Goal: Check status

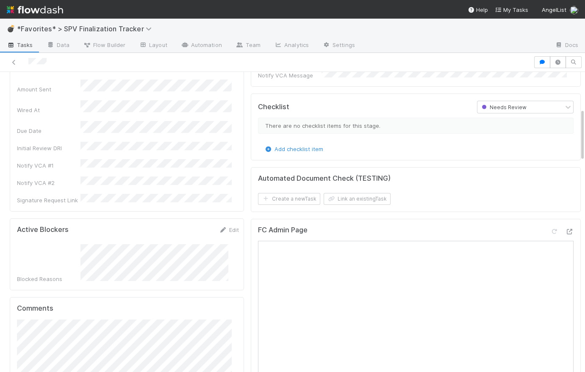
scroll to position [208, 0]
click at [565, 227] on div at bounding box center [569, 231] width 8 height 8
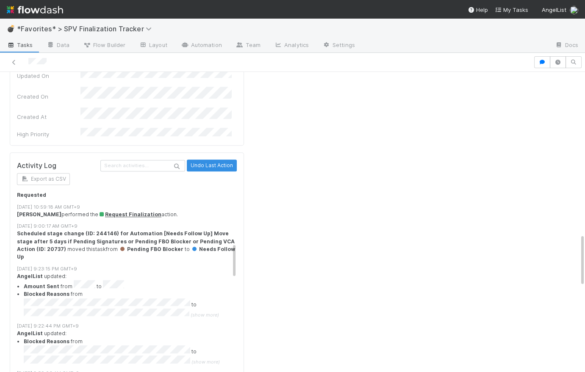
scroll to position [301, 0]
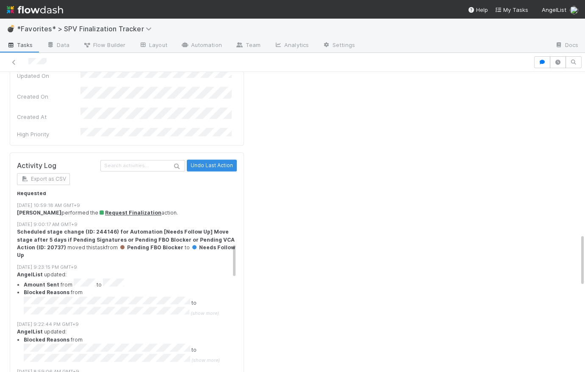
click at [210, 357] on span "(show more)" at bounding box center [205, 360] width 28 height 6
click at [205, 310] on span "(show more)" at bounding box center [205, 313] width 28 height 6
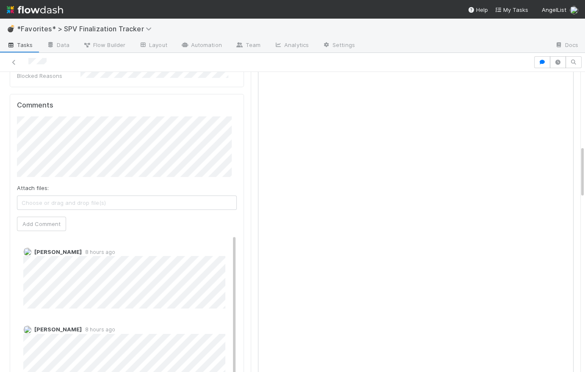
scroll to position [354, 0]
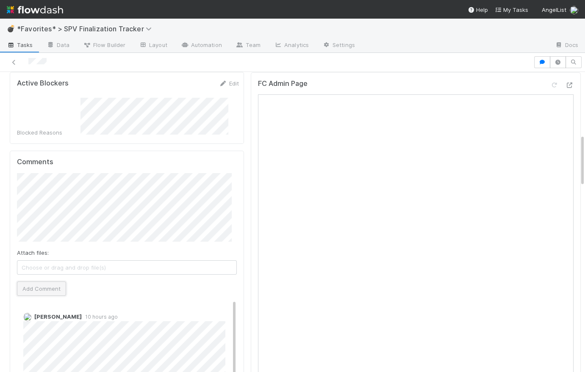
click at [45, 282] on button "Add Comment" at bounding box center [41, 289] width 49 height 14
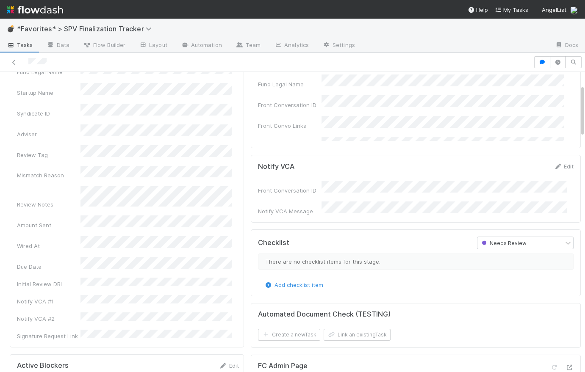
scroll to position [0, 0]
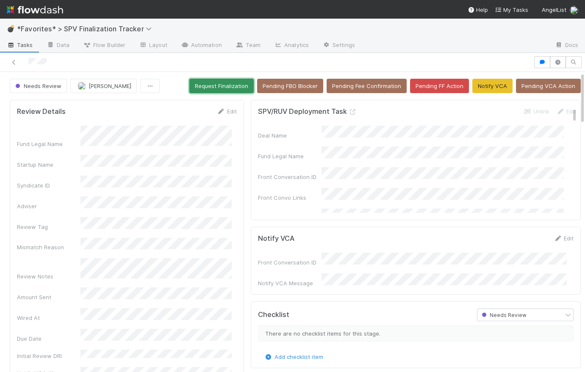
click at [213, 88] on button "Request Finalization" at bounding box center [221, 86] width 64 height 14
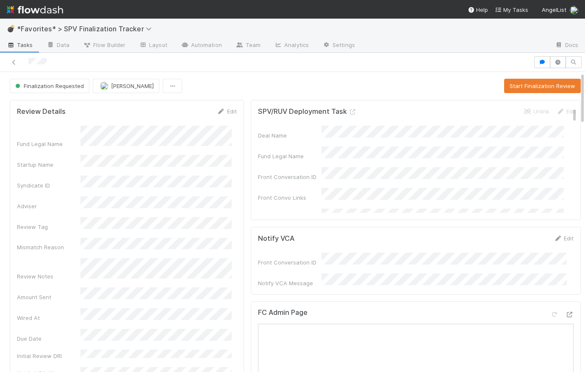
click at [236, 83] on div "Finalization Requested [PERSON_NAME] Start Finalization Review" at bounding box center [295, 86] width 571 height 14
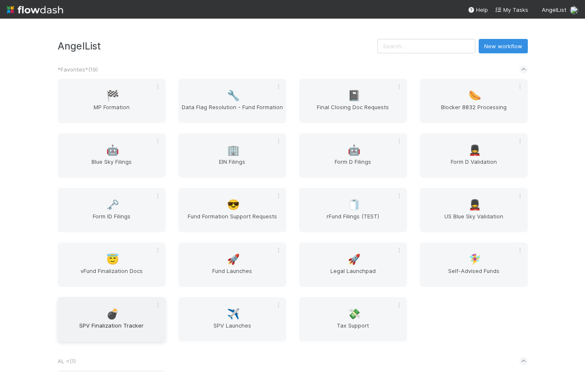
click at [119, 318] on div "💣 SPV Finalization Tracker" at bounding box center [112, 319] width 108 height 44
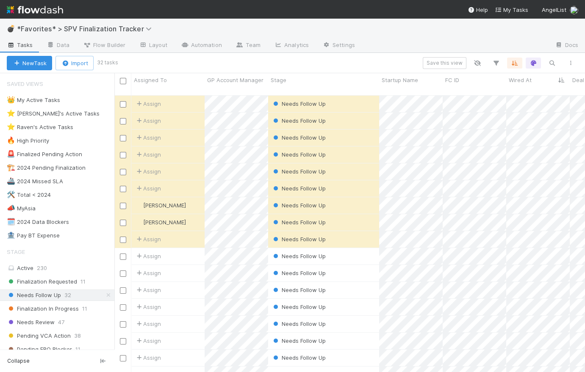
scroll to position [278, 464]
click at [43, 12] on img at bounding box center [35, 10] width 56 height 14
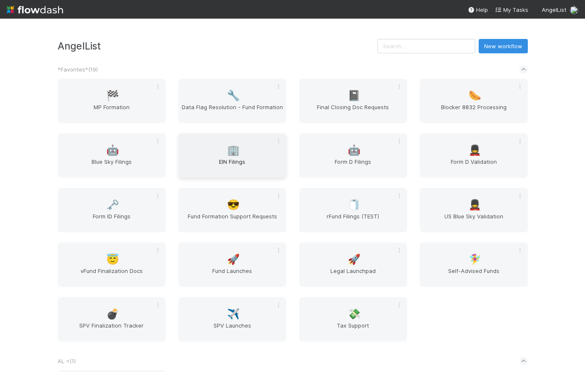
click at [247, 164] on span "EIN Filings" at bounding box center [232, 165] width 101 height 17
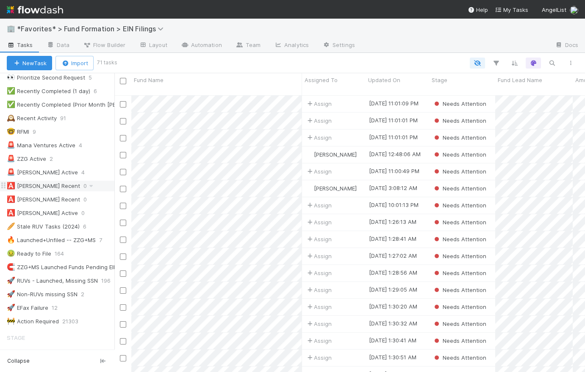
scroll to position [470, 0]
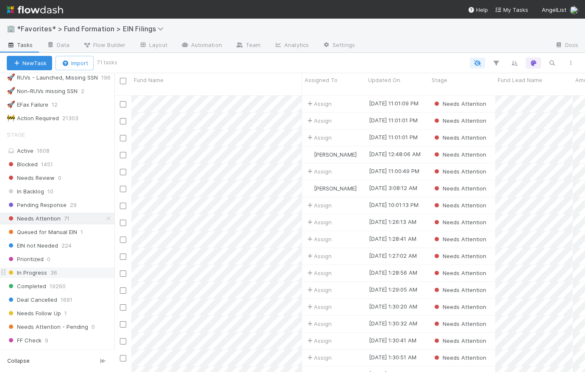
click at [48, 273] on div "In Progress 36" at bounding box center [61, 273] width 108 height 11
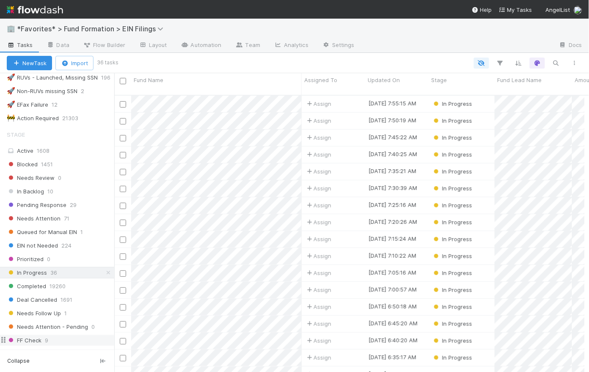
scroll to position [278, 470]
click at [55, 9] on img at bounding box center [35, 10] width 56 height 14
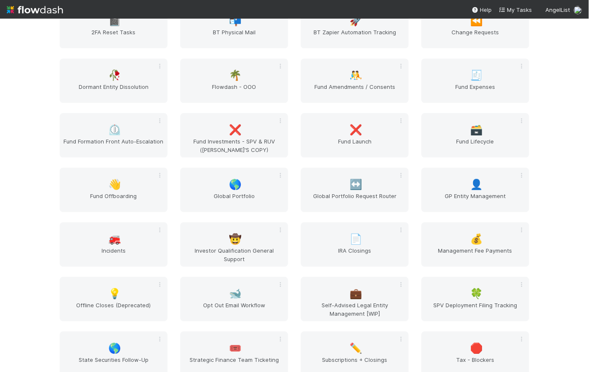
scroll to position [239, 0]
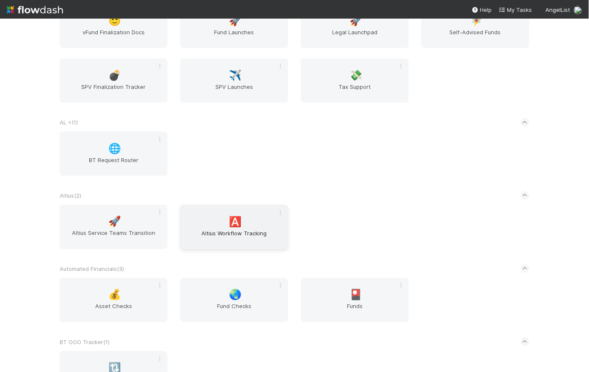
click at [213, 243] on span "Altius Workflow Tracking" at bounding box center [234, 237] width 101 height 17
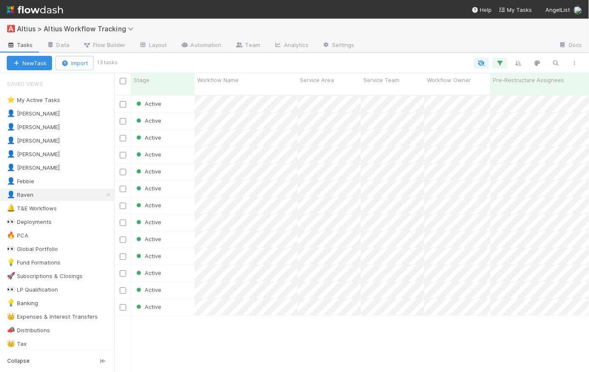
scroll to position [278, 470]
click at [58, 110] on div "👤 Loraine 11" at bounding box center [61, 113] width 108 height 11
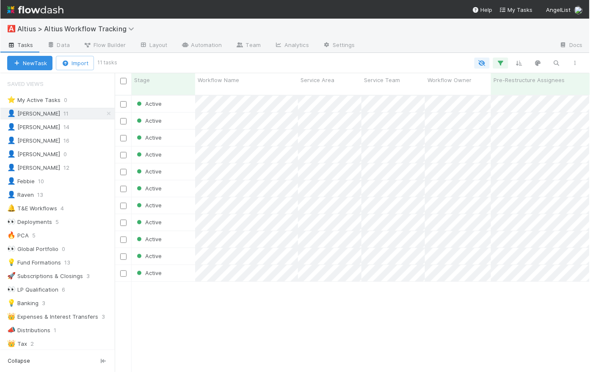
scroll to position [278, 470]
click at [39, 13] on img at bounding box center [35, 10] width 56 height 14
